Goal: Find contact information: Obtain details needed to contact an individual or organization

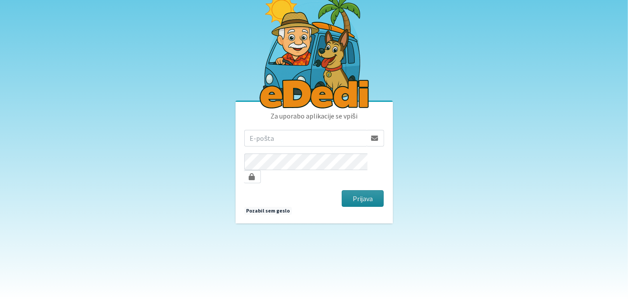
type input "[EMAIL_ADDRESS][DOMAIN_NAME]"
drag, startPoint x: 364, startPoint y: 189, endPoint x: 369, endPoint y: 198, distance: 10.4
click at [366, 191] on button "Prijava" at bounding box center [363, 198] width 42 height 17
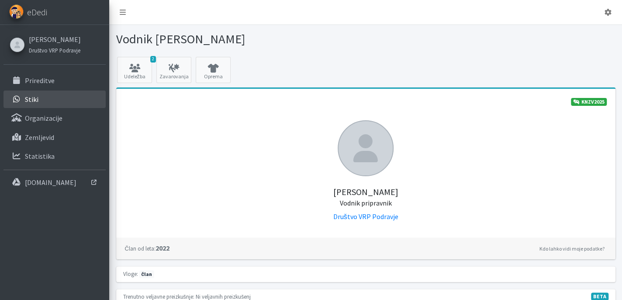
click at [36, 102] on p "Stiki" at bounding box center [32, 99] width 14 height 9
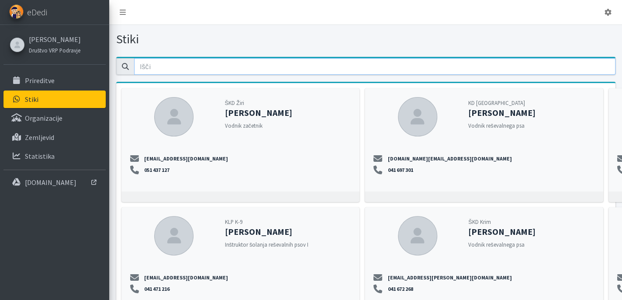
click at [153, 68] on input "email" at bounding box center [375, 66] width 482 height 17
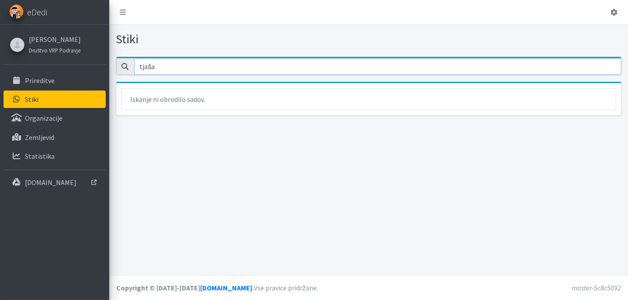
click at [163, 66] on input "tjaša" at bounding box center [377, 66] width 487 height 17
type input "t"
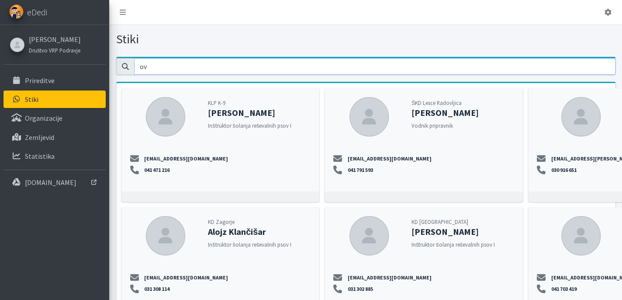
type input "o"
